Goal: Task Accomplishment & Management: Complete application form

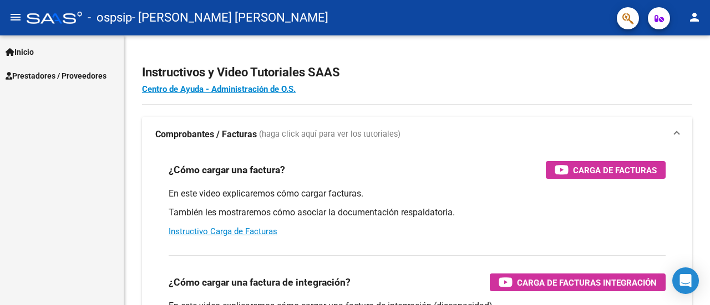
click at [34, 74] on span "Prestadores / Proveedores" at bounding box center [56, 76] width 101 height 12
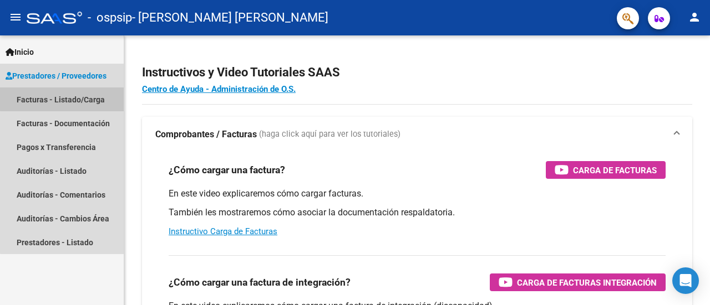
click at [68, 96] on link "Facturas - Listado/Carga" at bounding box center [62, 100] width 124 height 24
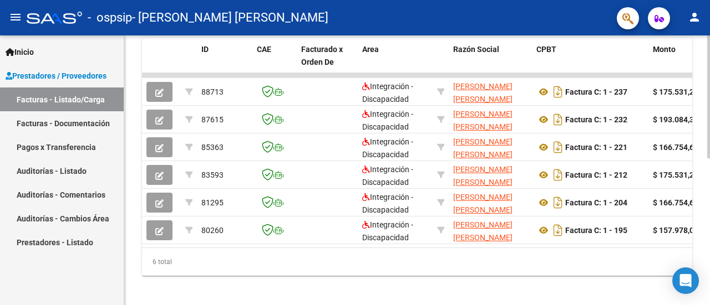
scroll to position [296, 0]
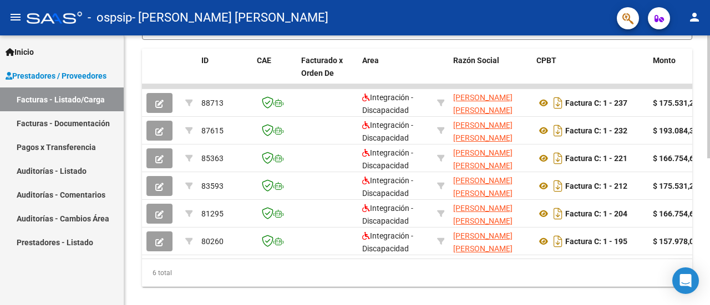
click at [709, 227] on div at bounding box center [708, 235] width 3 height 123
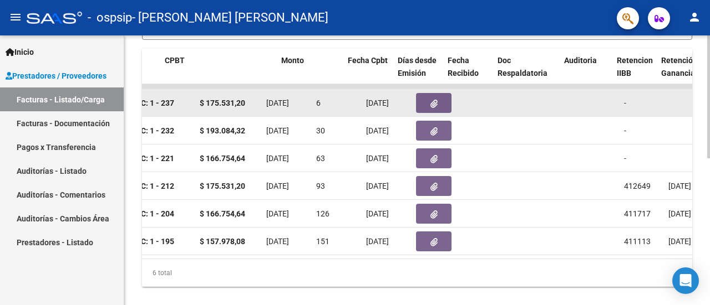
scroll to position [0, 371]
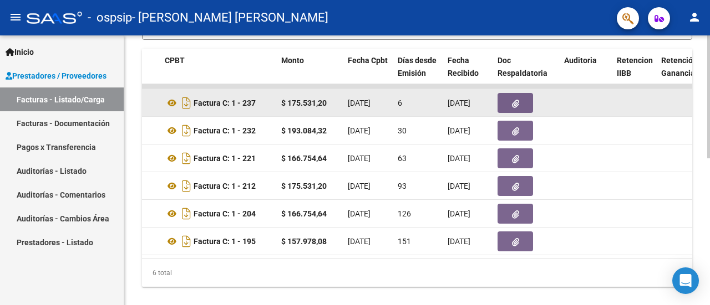
click at [515, 101] on icon "button" at bounding box center [515, 104] width 7 height 8
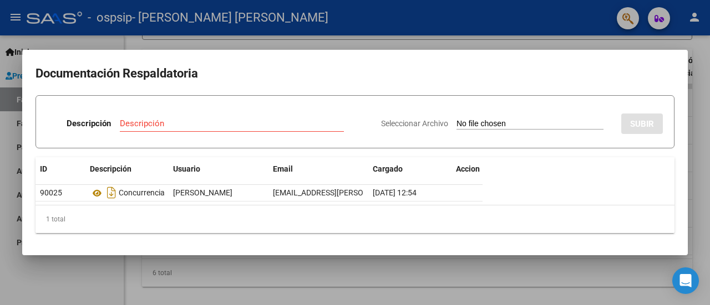
scroll to position [0, 24]
click at [460, 39] on div at bounding box center [355, 152] width 710 height 305
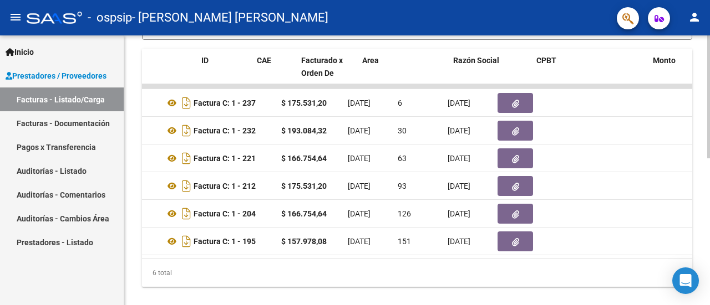
scroll to position [0, 0]
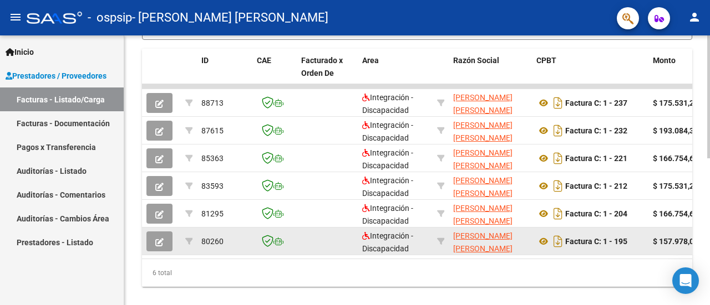
click at [163, 242] on icon "button" at bounding box center [159, 242] width 8 height 8
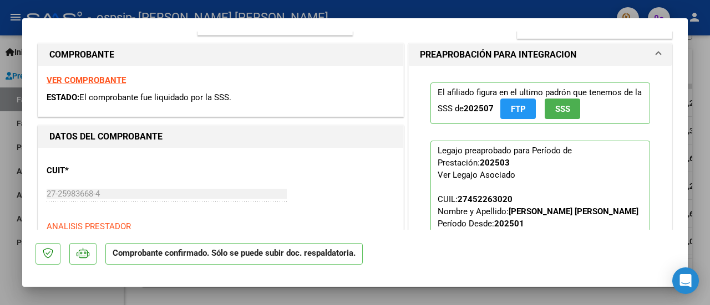
scroll to position [170, 0]
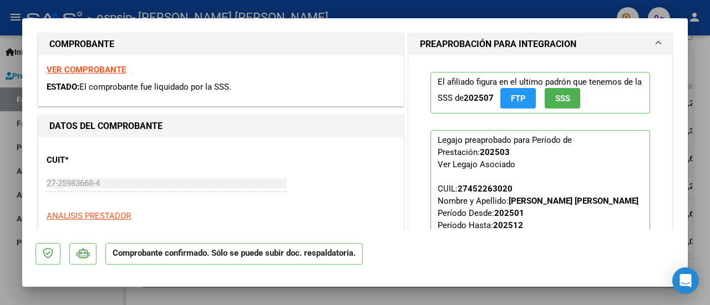
click at [699, 43] on div at bounding box center [355, 152] width 710 height 305
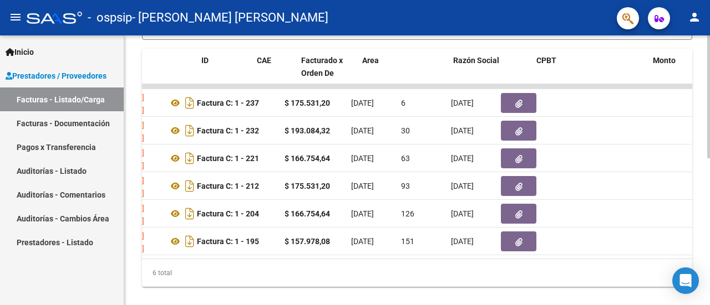
scroll to position [0, 0]
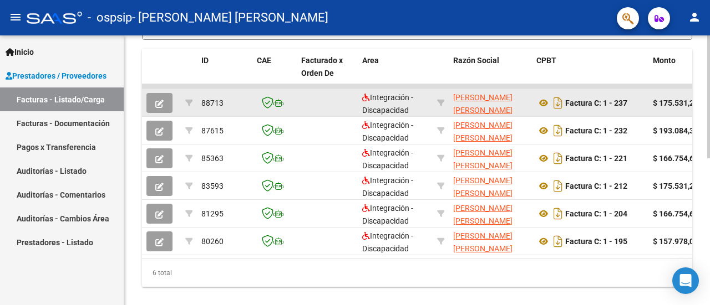
click at [159, 105] on icon "button" at bounding box center [159, 104] width 8 height 8
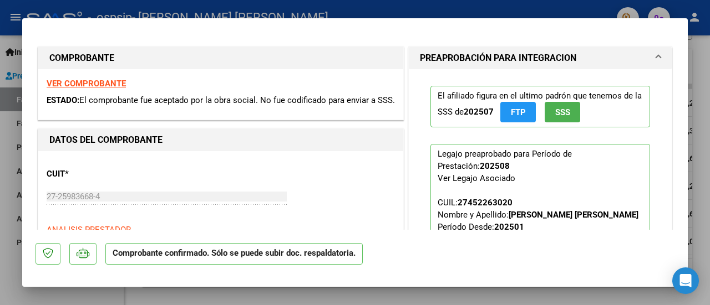
click at [709, 99] on div at bounding box center [355, 152] width 710 height 305
type input "$ 0,00"
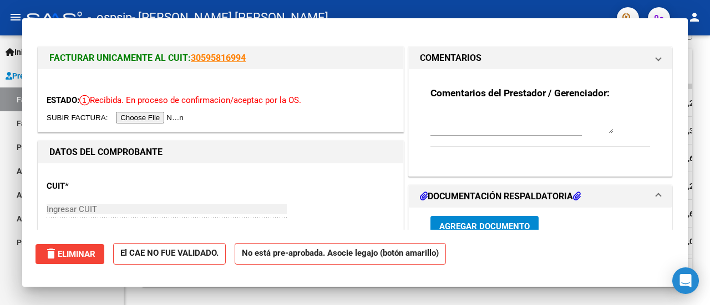
click at [700, 96] on div "Video tutorial PRESTADORES -> Listado de CPBTs Emitidos por Prestadores / Prove…" at bounding box center [416, 30] width 585 height 583
